Goal: Use online tool/utility: Use online tool/utility

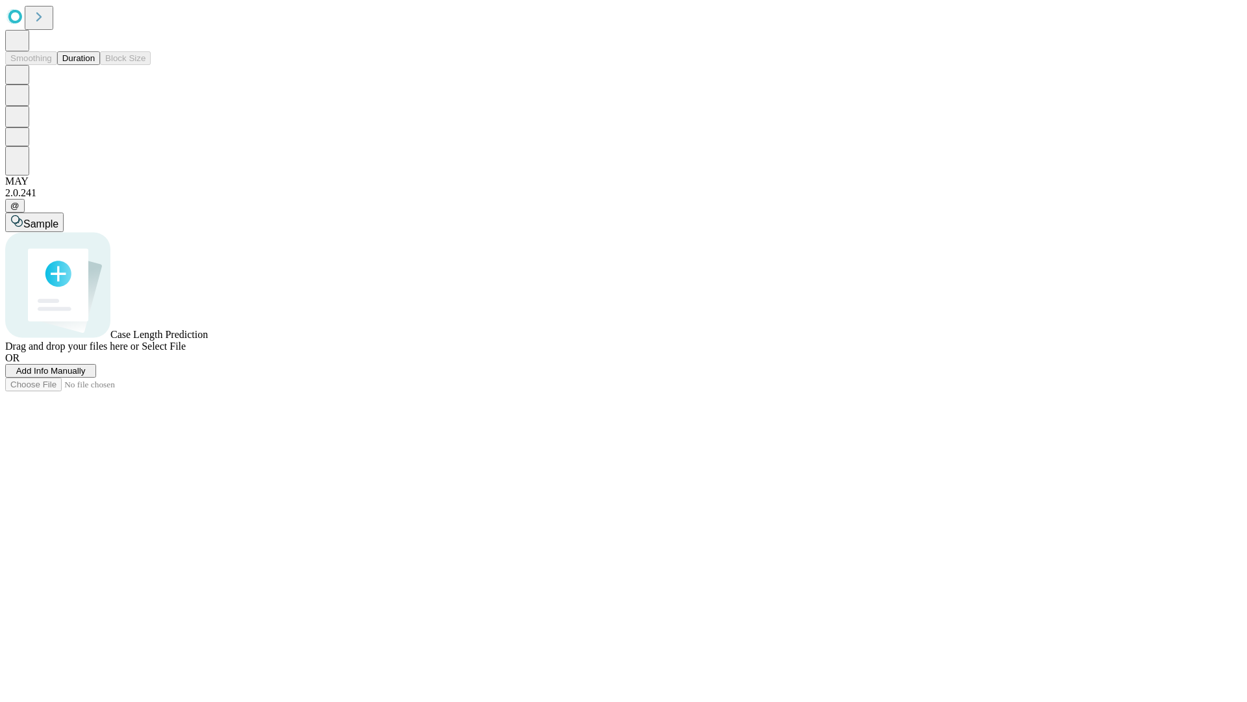
click at [186, 351] on span "Select File" at bounding box center [164, 345] width 44 height 11
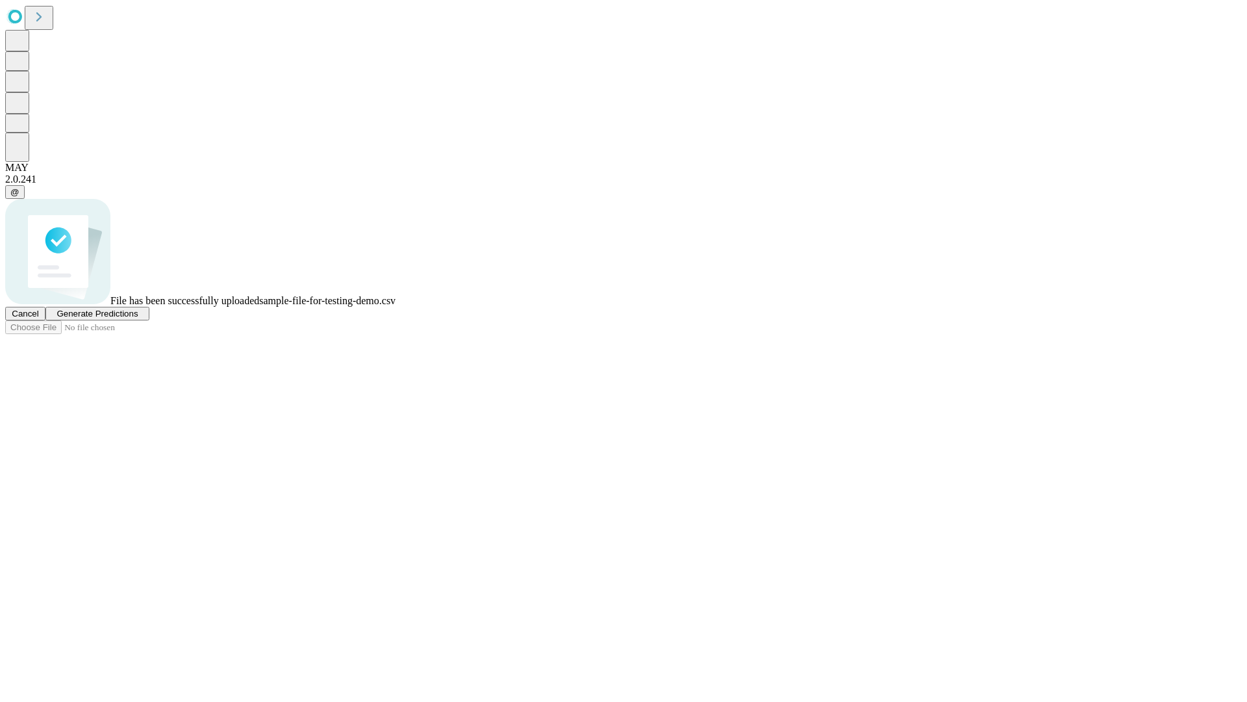
click at [138, 318] on span "Generate Predictions" at bounding box center [97, 314] width 81 height 10
